Goal: Entertainment & Leisure: Consume media (video, audio)

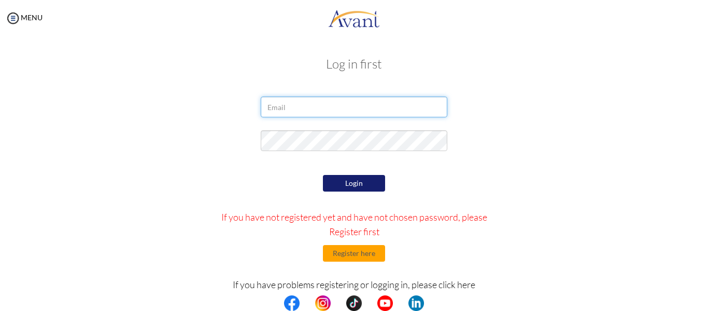
type input "[EMAIL_ADDRESS][DOMAIN_NAME]"
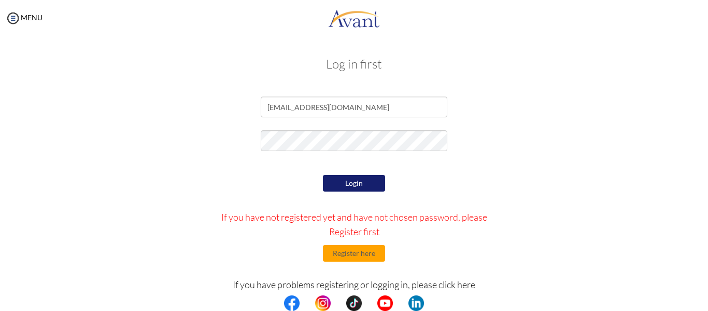
click at [367, 186] on button "Login" at bounding box center [354, 183] width 62 height 17
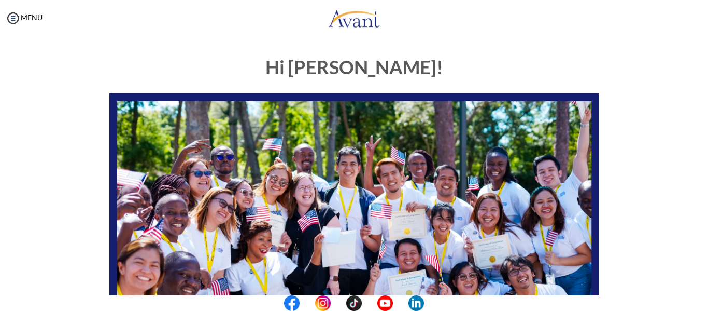
click at [699, 300] on center at bounding box center [354, 303] width 708 height 16
click at [691, 300] on center at bounding box center [354, 303] width 708 height 16
click at [706, 296] on center at bounding box center [354, 303] width 708 height 16
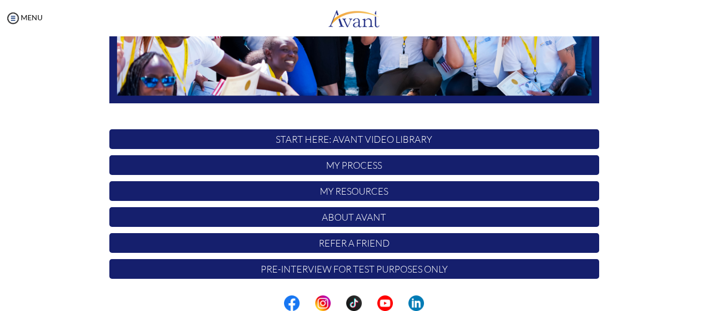
click at [423, 160] on p "My Process" at bounding box center [354, 165] width 490 height 20
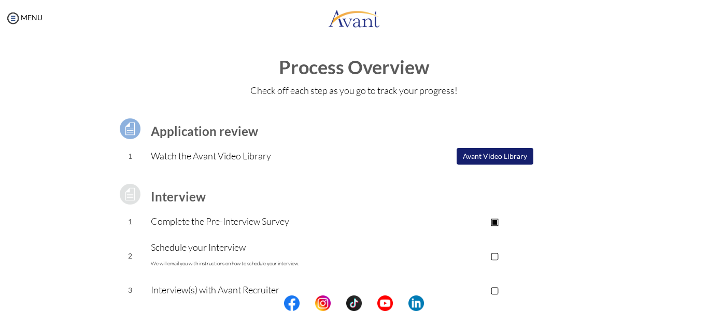
click at [699, 303] on center at bounding box center [354, 303] width 708 height 16
click at [706, 303] on center at bounding box center [354, 303] width 708 height 16
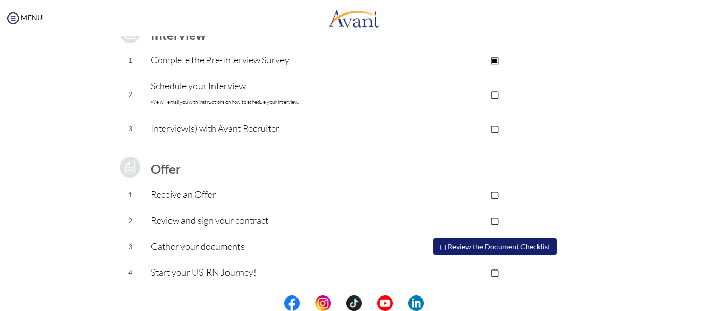
click at [703, 301] on center at bounding box center [354, 303] width 708 height 16
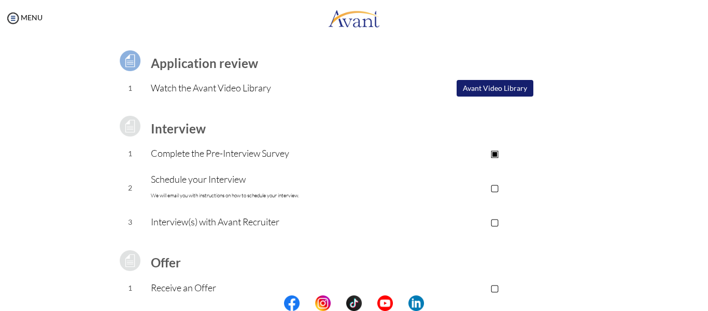
scroll to position [6, 0]
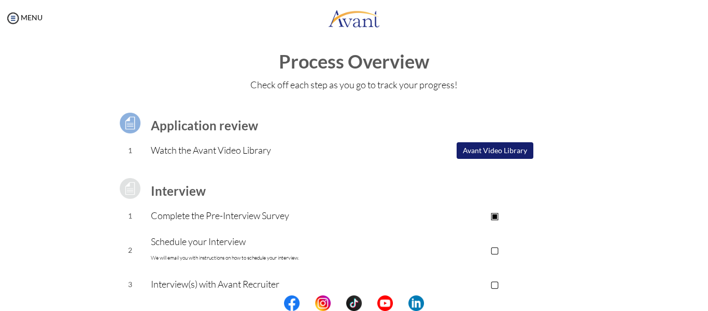
click at [514, 150] on button "Avant Video Library" at bounding box center [495, 150] width 77 height 17
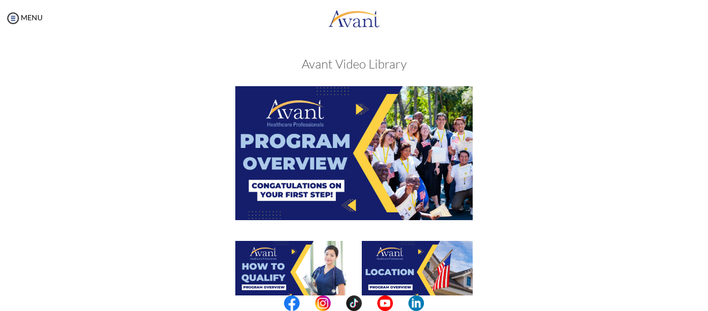
click at [392, 168] on img at bounding box center [353, 152] width 237 height 133
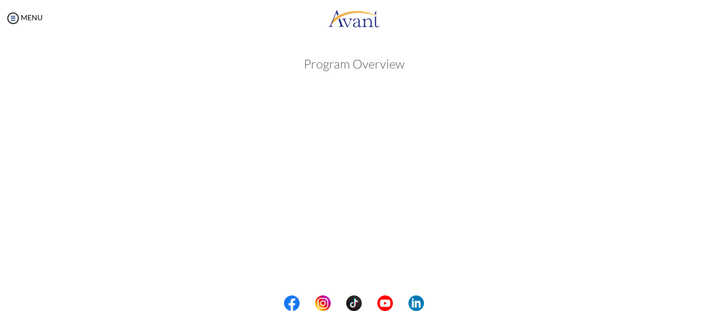
click at [701, 300] on center at bounding box center [354, 303] width 708 height 16
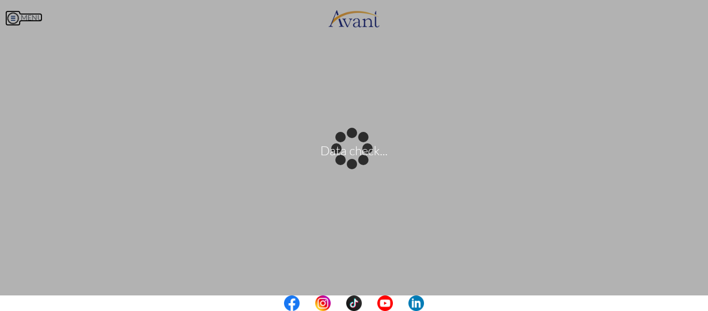
click at [38, 19] on body "Data check... Maintenance break. Please come back in 2 hours. MENU My Status Wh…" at bounding box center [354, 155] width 708 height 311
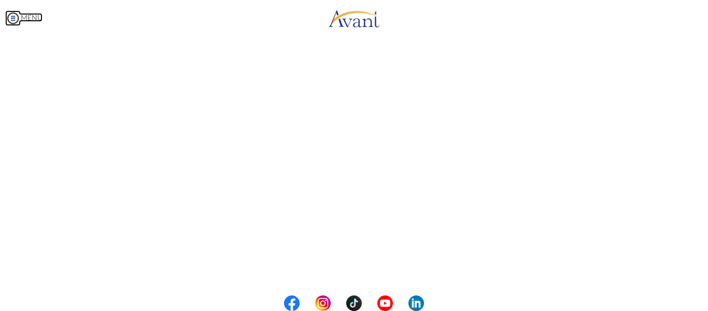
click at [38, 19] on link "MENU" at bounding box center [23, 17] width 37 height 9
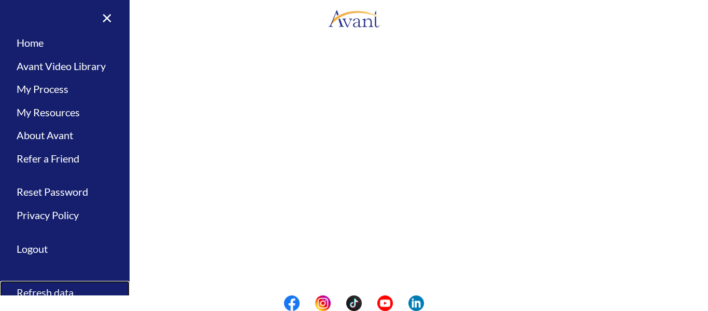
click at [39, 285] on link "Refresh data" at bounding box center [65, 291] width 130 height 23
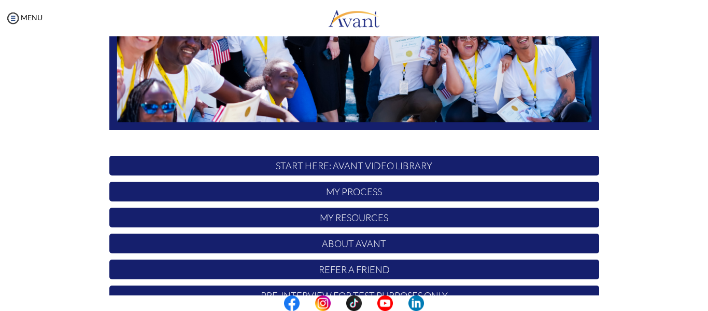
scroll to position [265, 0]
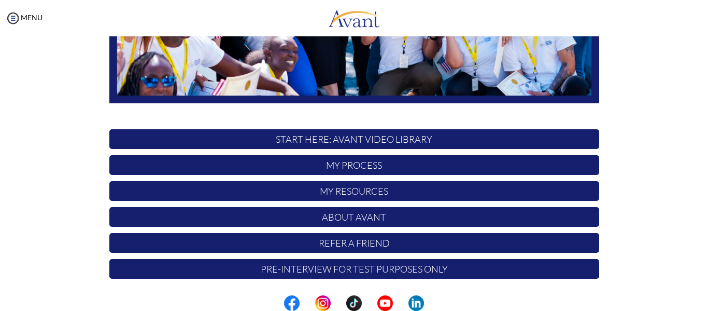
click at [384, 153] on div "Hi [PERSON_NAME] ! START HERE: Avant Video Library My Process My Resources Abou…" at bounding box center [355, 32] width 506 height 503
click at [381, 160] on p "My Process" at bounding box center [354, 165] width 490 height 20
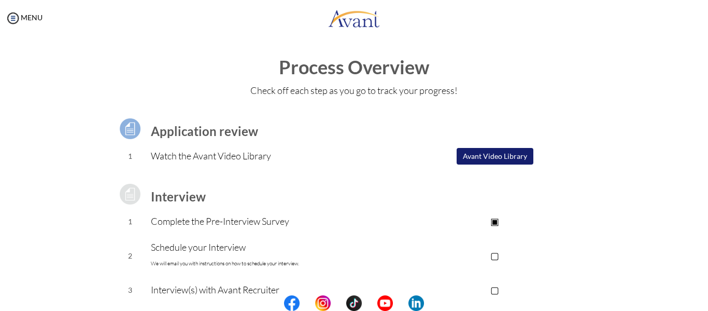
click at [486, 156] on button "Avant Video Library" at bounding box center [495, 156] width 77 height 17
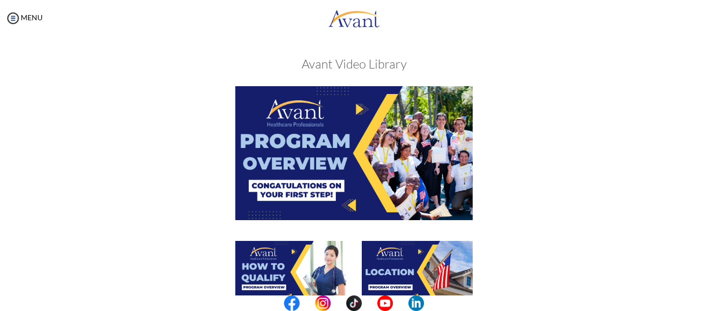
click at [388, 270] on img at bounding box center [417, 272] width 111 height 62
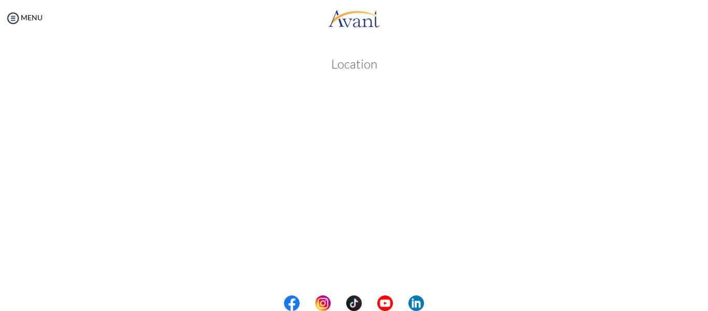
click at [341, 71] on body "Maintenance break. Please come back in 2 hours. MENU My Status What is the next…" at bounding box center [354, 155] width 708 height 311
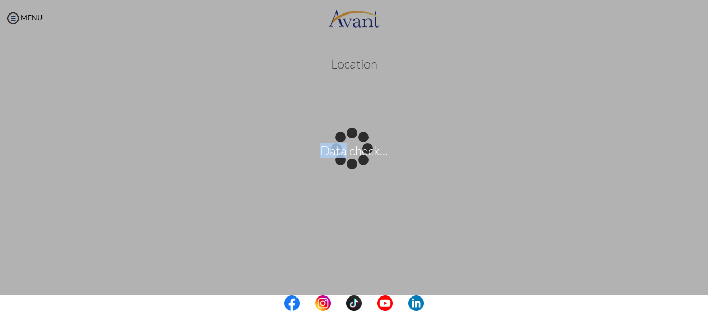
click at [347, 148] on div "Data check..." at bounding box center [354, 155] width 15 height 15
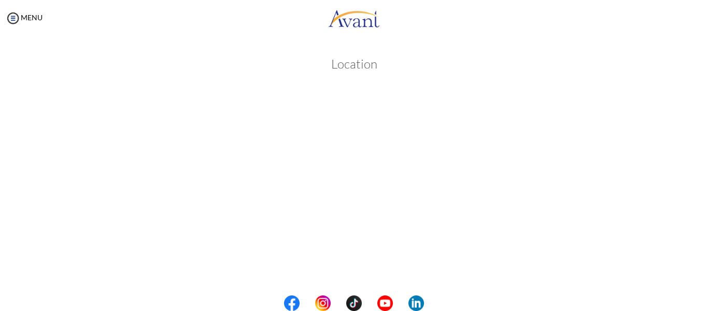
click at [341, 71] on h3 "Location" at bounding box center [354, 63] width 591 height 13
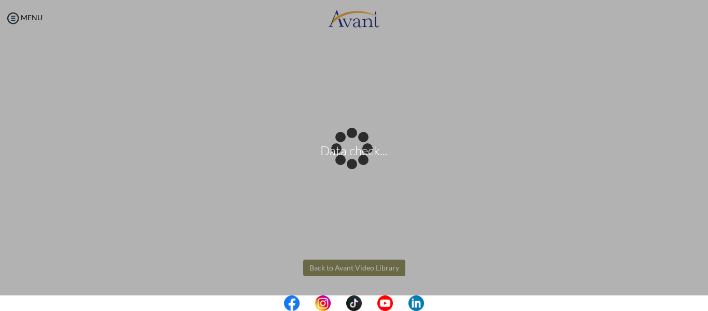
click at [375, 261] on body "Data check... Maintenance break. Please come back in 2 hours. MENU My Status Wh…" at bounding box center [354, 155] width 708 height 311
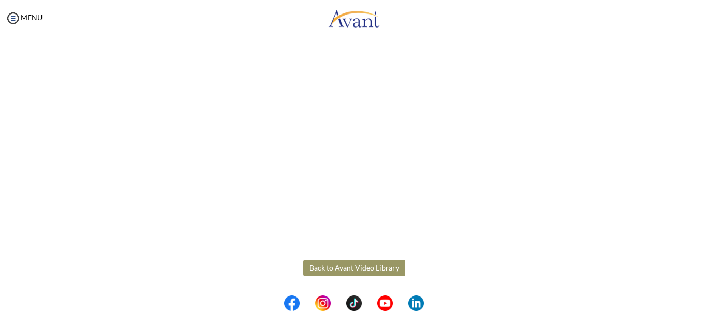
click at [375, 261] on button "Back to Avant Video Library" at bounding box center [354, 267] width 102 height 17
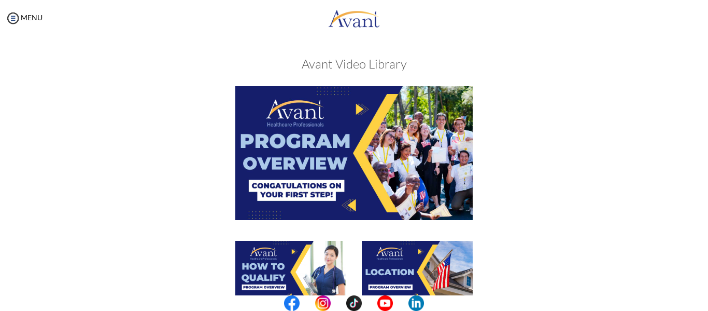
click at [297, 270] on img at bounding box center [290, 272] width 111 height 62
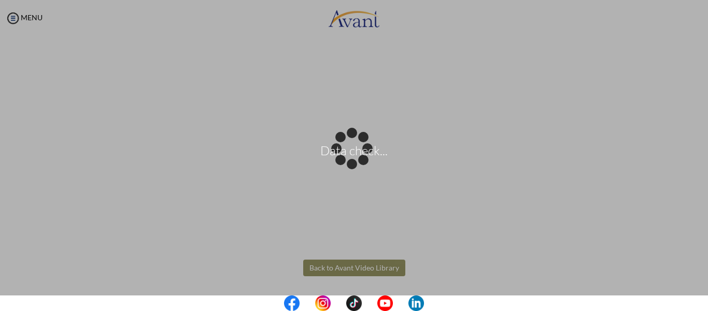
click at [368, 266] on body "Data check... Maintenance break. Please come back in 2 hours. MENU My Status Wh…" at bounding box center [354, 155] width 708 height 311
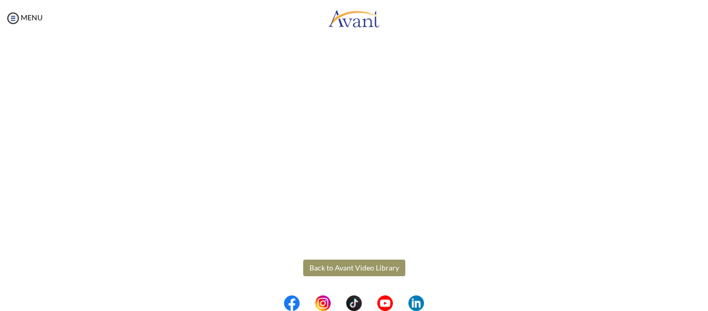
click at [368, 266] on button "Back to Avant Video Library" at bounding box center [354, 267] width 102 height 17
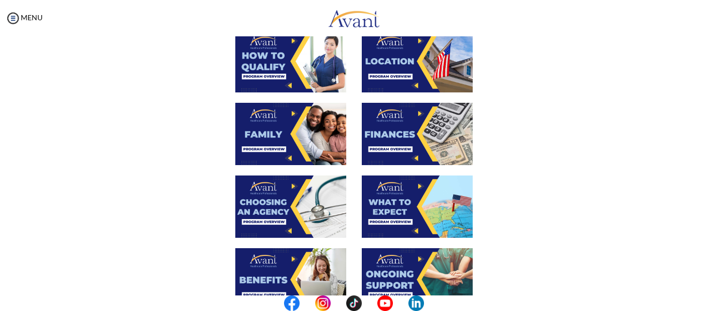
scroll to position [209, 0]
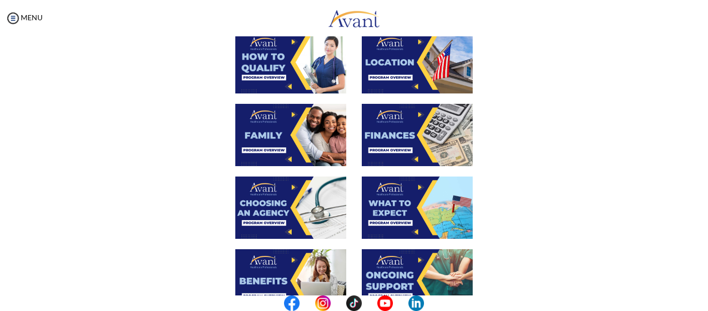
click at [324, 128] on img at bounding box center [290, 135] width 111 height 62
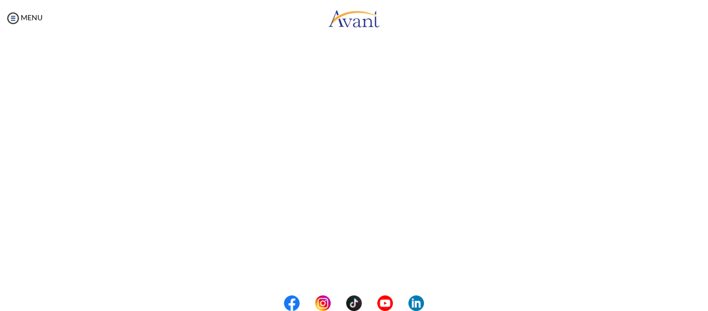
scroll to position [0, 0]
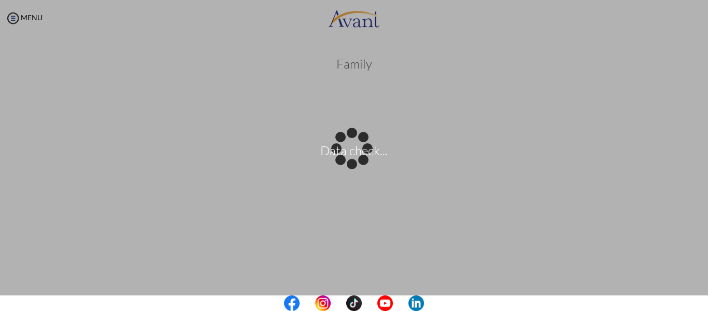
click at [699, 300] on center at bounding box center [354, 303] width 708 height 16
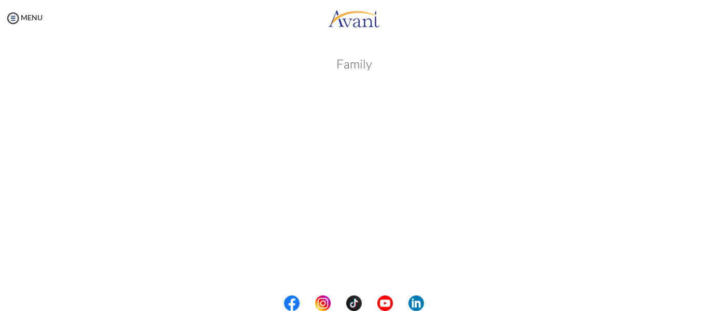
scroll to position [272, 0]
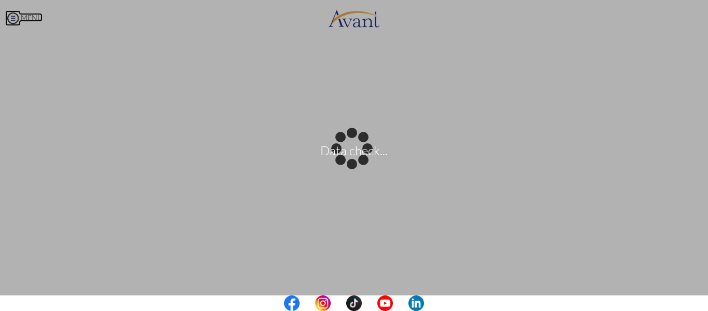
click at [30, 14] on body "Data check... Maintenance break. Please come back in 2 hours. MENU My Status Wh…" at bounding box center [354, 155] width 708 height 311
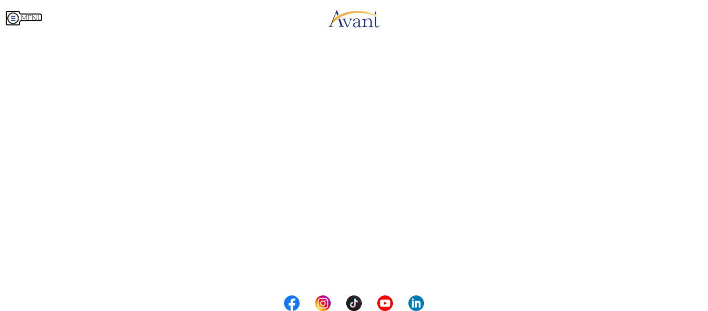
click at [30, 14] on link "MENU" at bounding box center [23, 17] width 37 height 9
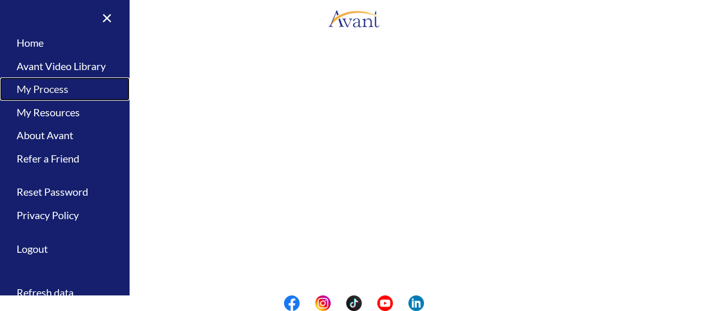
click at [67, 88] on link "My Process" at bounding box center [65, 88] width 130 height 23
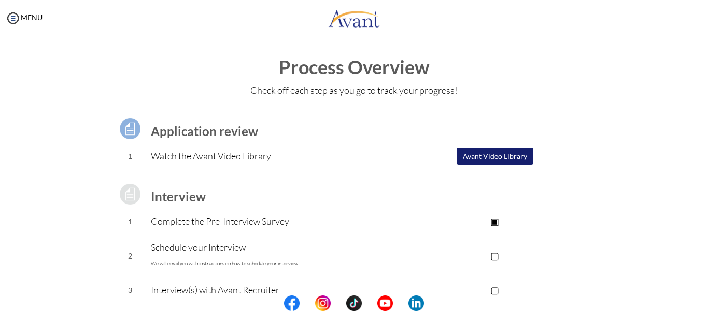
click at [519, 156] on button "Avant Video Library" at bounding box center [495, 156] width 77 height 17
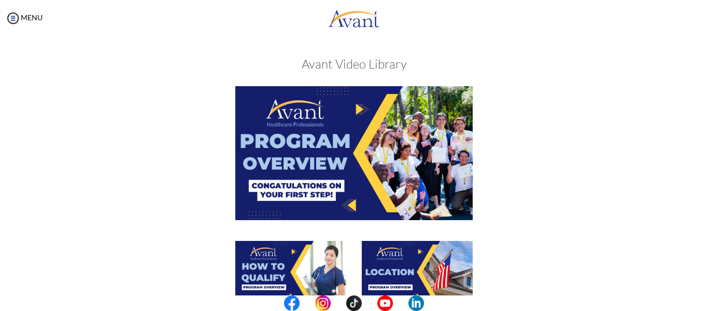
click at [698, 302] on center at bounding box center [354, 303] width 708 height 16
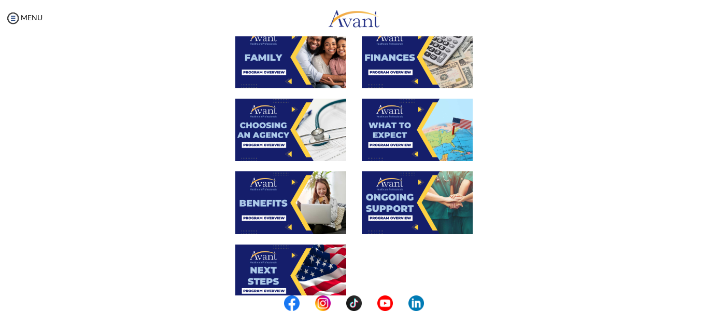
scroll to position [278, 0]
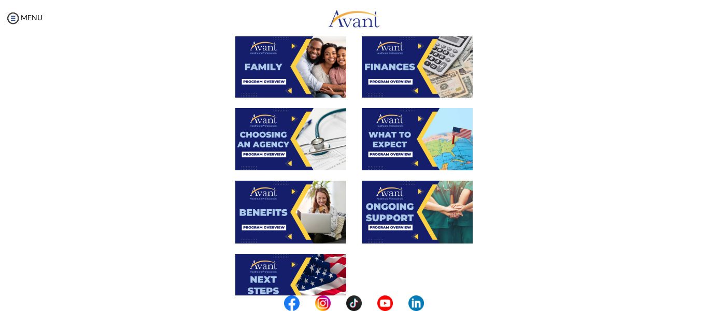
click at [308, 137] on img at bounding box center [290, 139] width 111 height 62
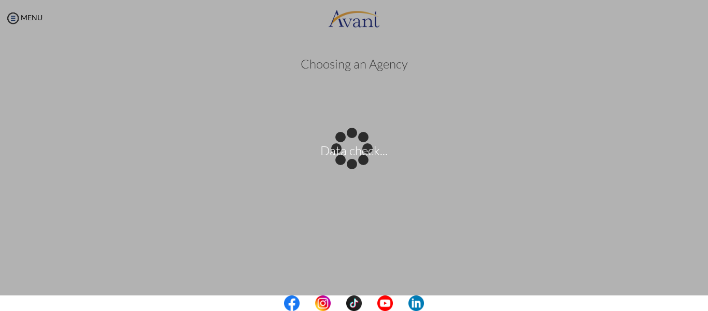
click at [699, 211] on body "Data check... Maintenance break. Please come back in 2 hours. MENU My Status Wh…" at bounding box center [354, 155] width 708 height 311
click at [361, 163] on div "Data check..." at bounding box center [354, 155] width 15 height 15
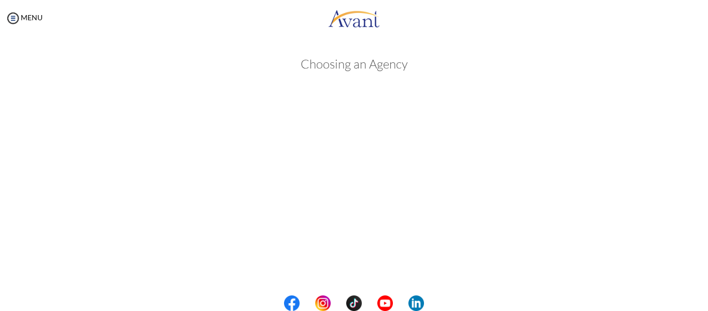
scroll to position [272, 0]
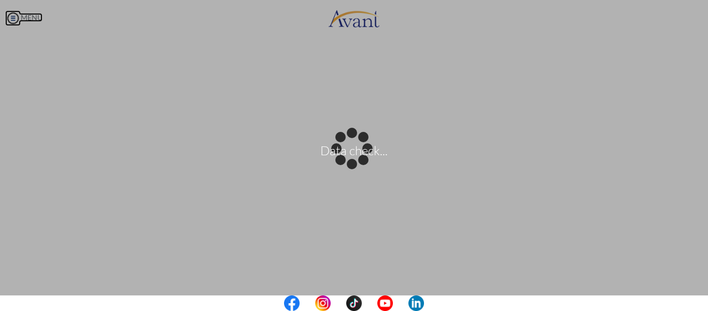
click at [25, 19] on body "Data check... Maintenance break. Please come back in 2 hours. MENU My Status Wh…" at bounding box center [354, 155] width 708 height 311
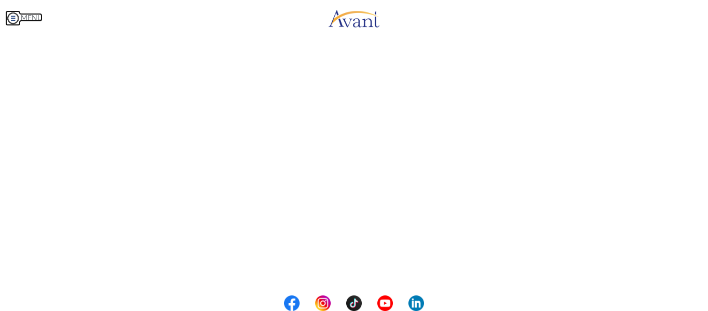
click at [12, 17] on img at bounding box center [13, 18] width 16 height 16
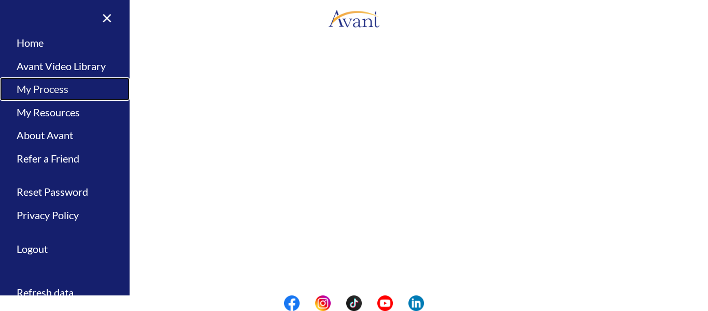
click at [53, 85] on link "My Process" at bounding box center [65, 88] width 130 height 23
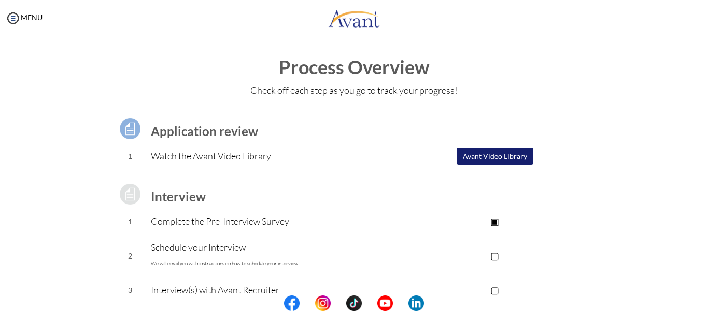
click at [508, 157] on button "Avant Video Library" at bounding box center [495, 156] width 77 height 17
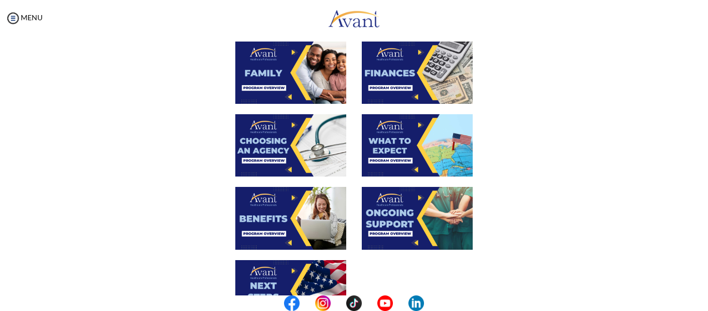
click at [284, 223] on img at bounding box center [290, 218] width 111 height 62
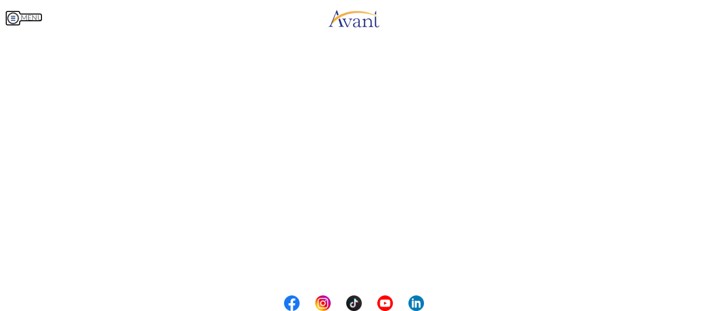
click at [11, 18] on body "Maintenance break. Please come back in 2 hours. MENU My Status What is the next…" at bounding box center [354, 155] width 708 height 311
click at [11, 18] on img at bounding box center [13, 18] width 16 height 16
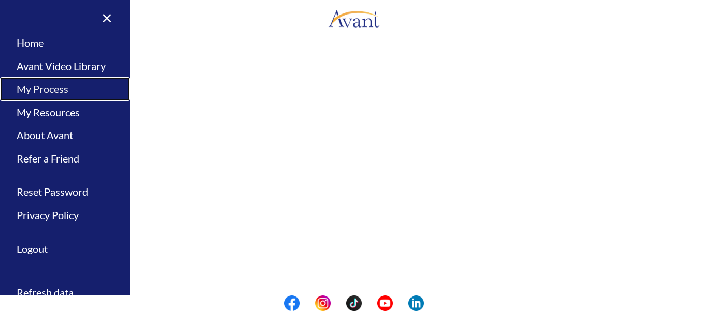
click at [34, 92] on link "My Process" at bounding box center [65, 88] width 130 height 23
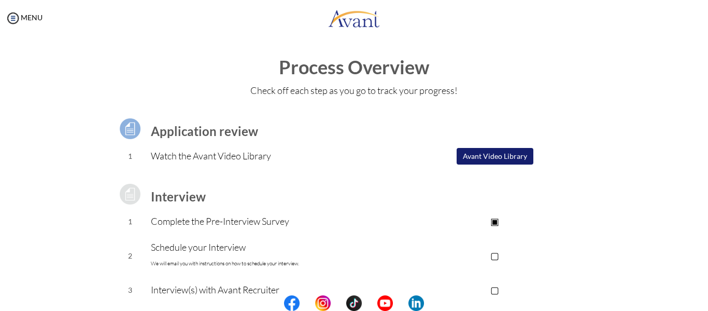
click at [501, 155] on button "Avant Video Library" at bounding box center [495, 156] width 77 height 17
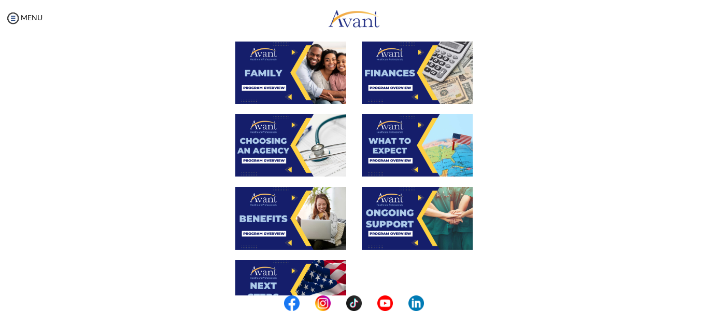
click at [415, 72] on img at bounding box center [417, 72] width 111 height 62
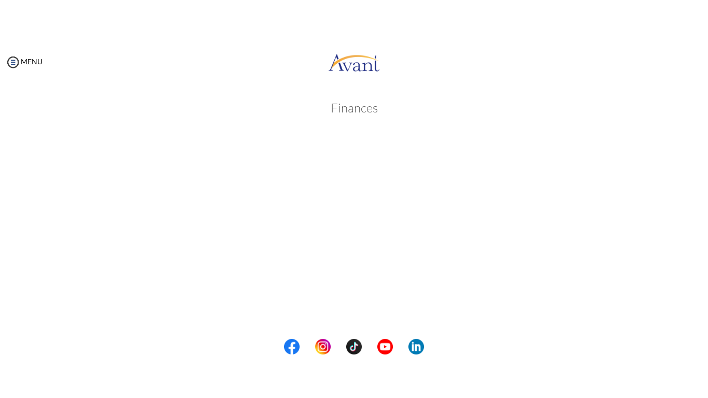
scroll to position [200, 0]
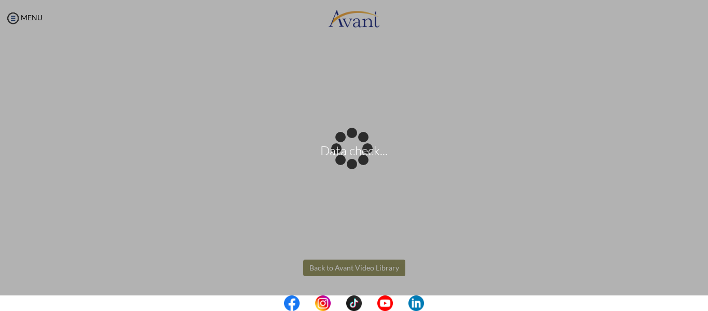
click at [492, 276] on body "Data check... Maintenance break. Please come back in 2 hours. MENU My Status Wh…" at bounding box center [354, 155] width 708 height 311
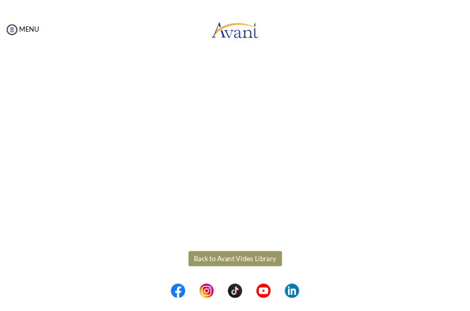
scroll to position [77, 0]
